Goal: Find specific page/section: Find specific page/section

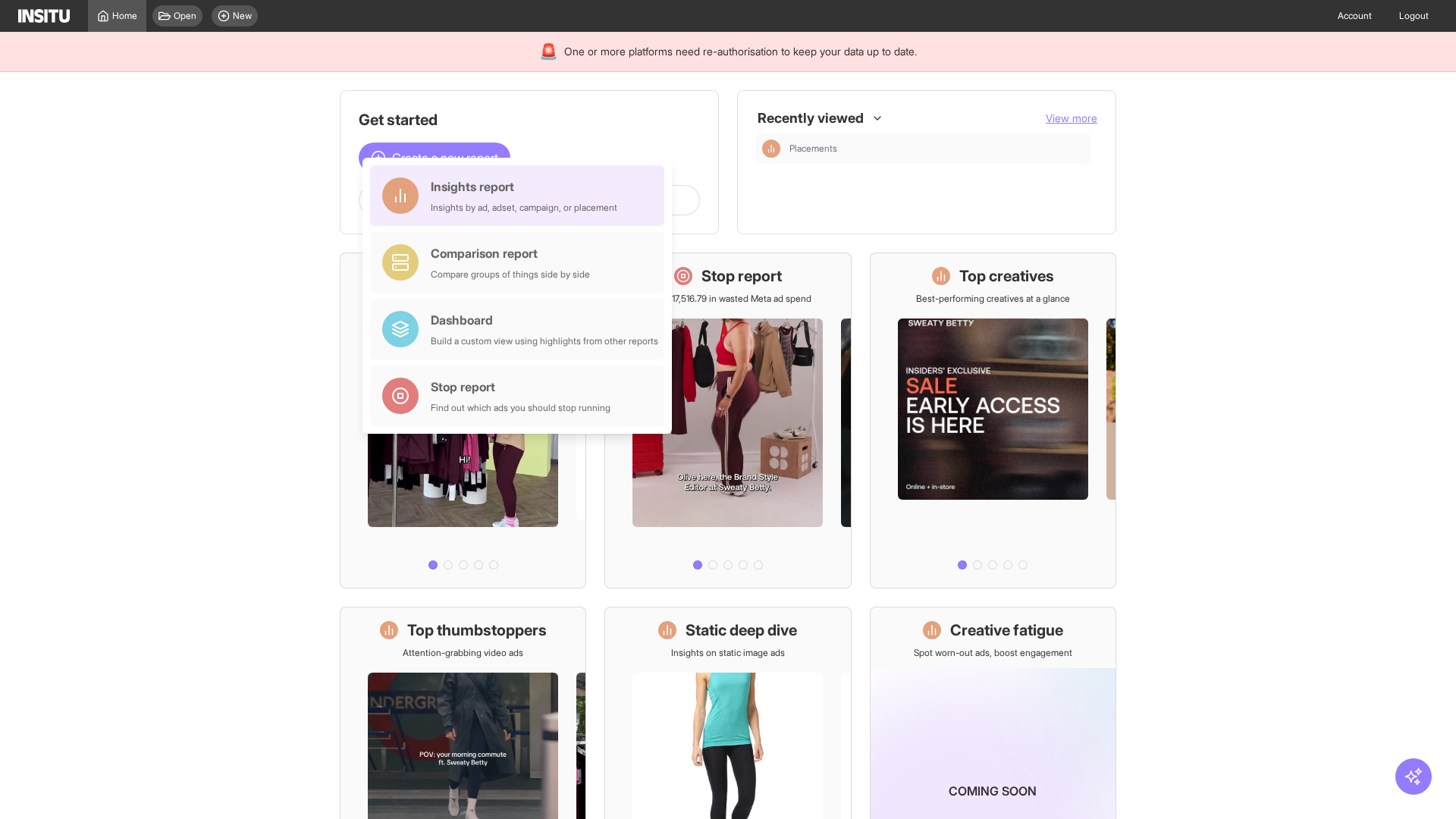
click at [521, 195] on div "Insights report Insights by ad, adset, campaign, or placement" at bounding box center [524, 195] width 187 height 36
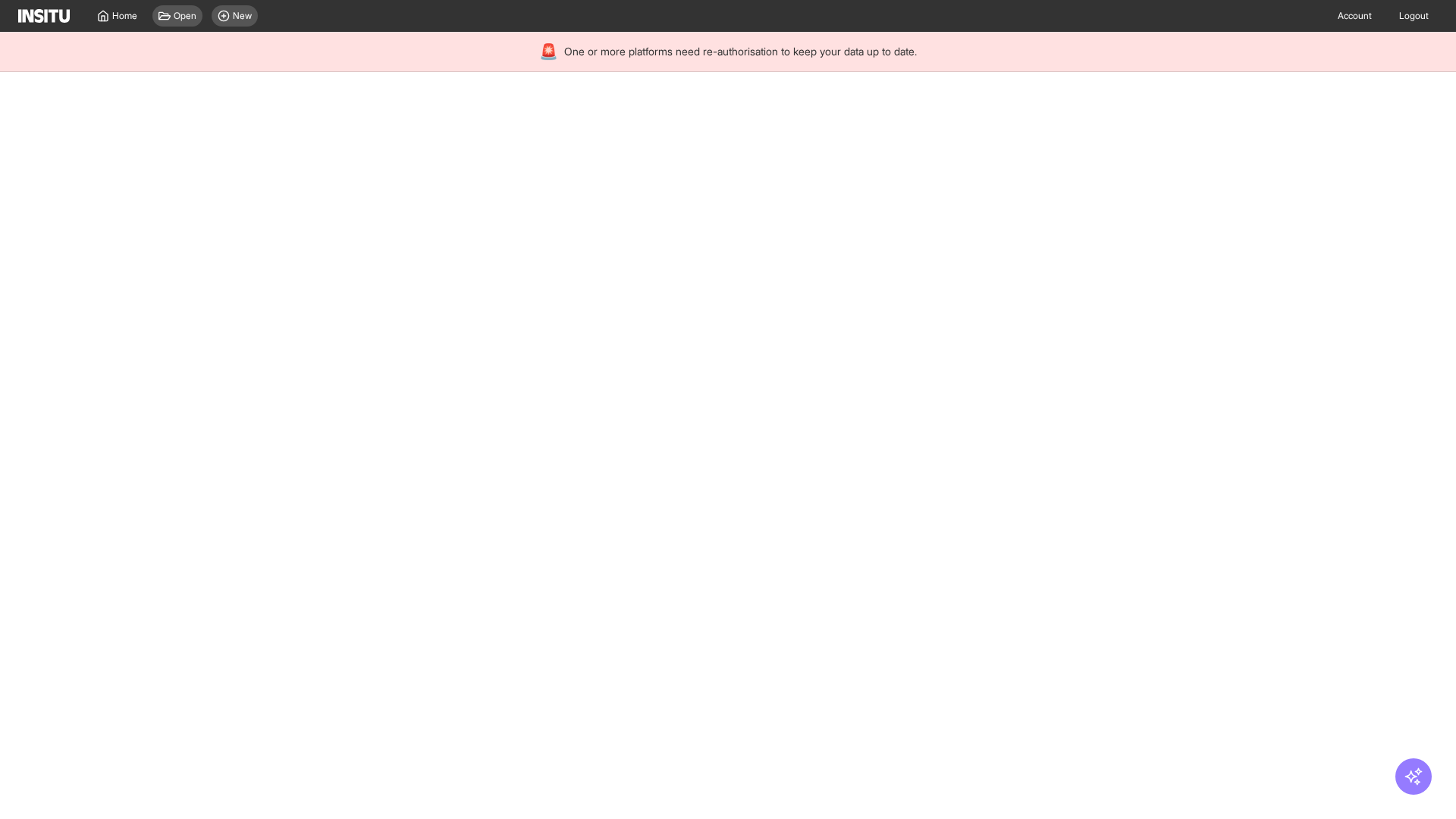
select select "**"
